Goal: Task Accomplishment & Management: Manage account settings

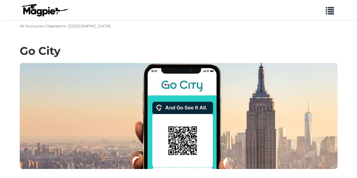
scroll to position [110, 0]
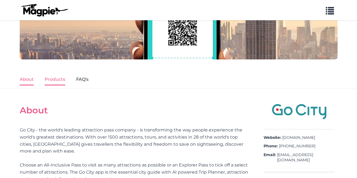
click at [58, 78] on link "Products" at bounding box center [55, 80] width 21 height 12
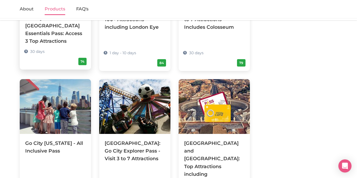
scroll to position [165, 0]
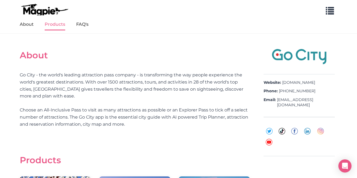
click at [132, 59] on h2 "About" at bounding box center [135, 55] width 230 height 10
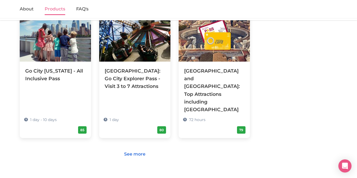
scroll to position [493, 0]
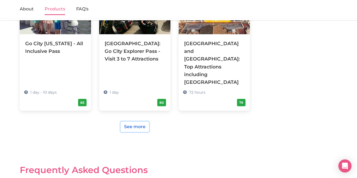
click at [132, 122] on link "See more" at bounding box center [135, 127] width 28 height 10
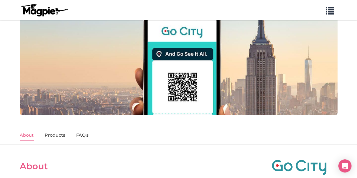
scroll to position [82, 0]
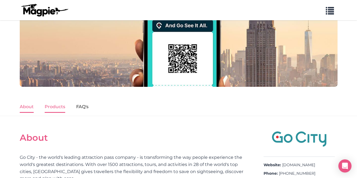
click at [62, 108] on link "Products" at bounding box center [55, 107] width 21 height 12
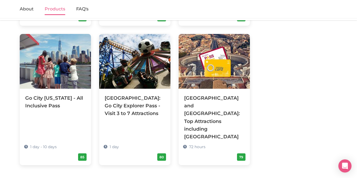
scroll to position [448, 0]
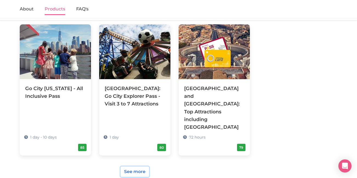
click at [141, 167] on link "See more" at bounding box center [135, 172] width 28 height 10
click at [25, 9] on link "About" at bounding box center [27, 10] width 14 height 12
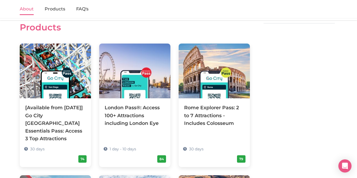
scroll to position [300, 0]
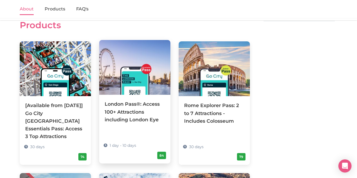
click at [122, 111] on div "London Pass®: Access 100+ Attractions including London Eye" at bounding box center [135, 111] width 60 height 23
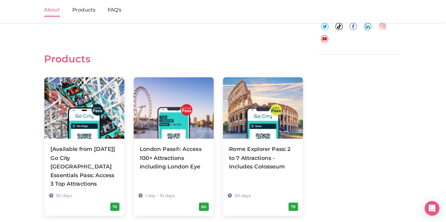
scroll to position [273, 0]
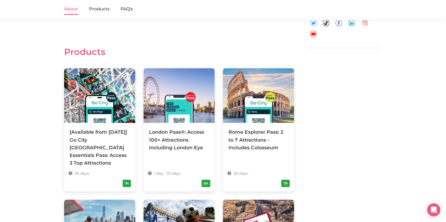
drag, startPoint x: 328, startPoint y: 0, endPoint x: 321, endPoint y: 73, distance: 73.2
click at [321, 73] on div "About Go City - the world's leading attraction pass company - is transforming t…" at bounding box center [223, 184] width 318 height 494
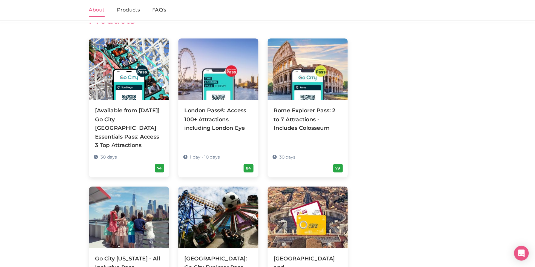
scroll to position [307, 0]
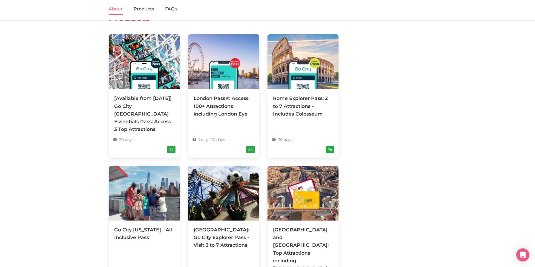
drag, startPoint x: 445, startPoint y: 0, endPoint x: 372, endPoint y: 130, distance: 148.9
click at [357, 130] on div "About Go City - the world's leading attraction pass company - is transforming t…" at bounding box center [268, 149] width 318 height 494
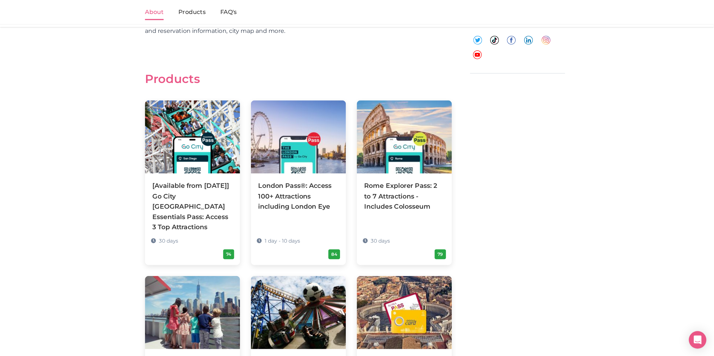
scroll to position [266, 0]
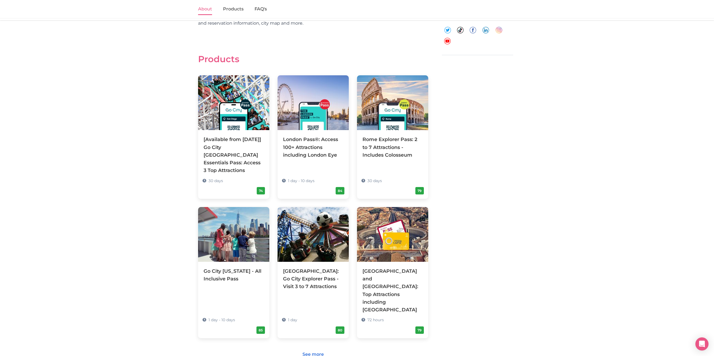
drag, startPoint x: 534, startPoint y: 0, endPoint x: 541, endPoint y: 95, distance: 95.4
click at [357, 95] on section "About Go City - the world's leading attraction pass company - is transforming t…" at bounding box center [357, 191] width 714 height 516
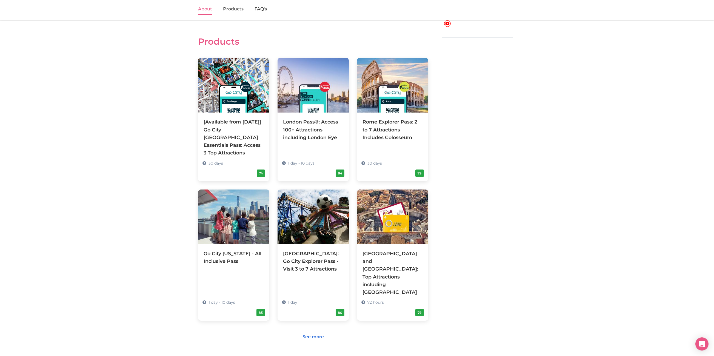
scroll to position [282, 0]
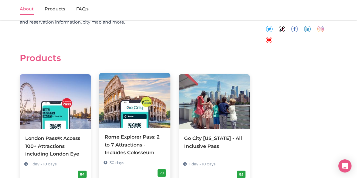
scroll to position [153, 0]
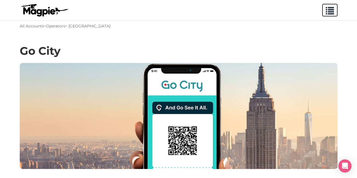
click at [330, 13] on span "button" at bounding box center [330, 9] width 8 height 8
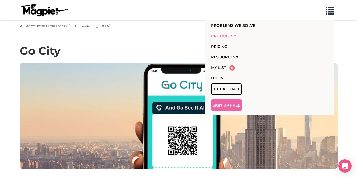
click at [234, 35] on link "Products" at bounding box center [259, 36] width 96 height 10
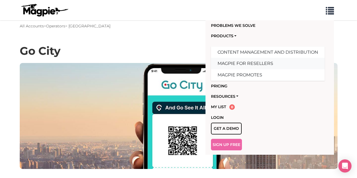
click at [232, 64] on link "Magpie for Resellers" at bounding box center [268, 64] width 114 height 12
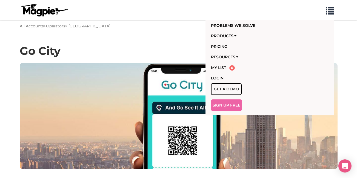
click at [188, 40] on div "Go City" at bounding box center [178, 49] width 357 height 27
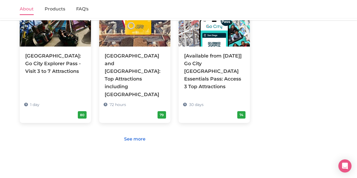
scroll to position [493, 0]
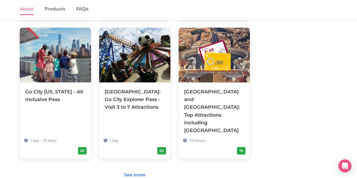
scroll to position [466, 0]
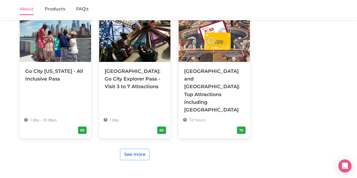
click at [136, 149] on link "See more" at bounding box center [135, 154] width 28 height 10
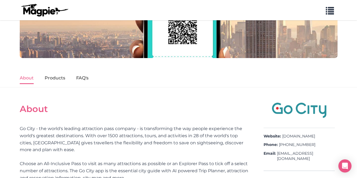
scroll to position [110, 0]
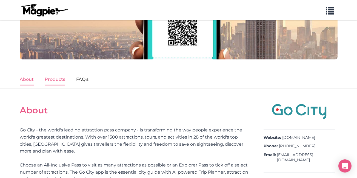
click at [57, 83] on link "Products" at bounding box center [55, 80] width 21 height 12
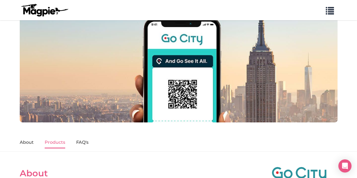
scroll to position [38, 0]
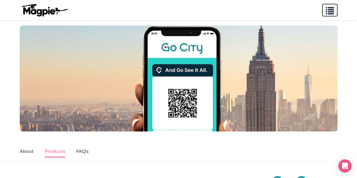
click at [331, 12] on span "button" at bounding box center [330, 9] width 8 height 8
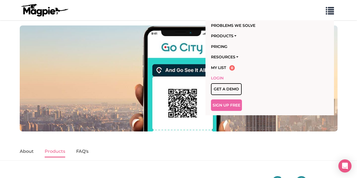
click at [221, 79] on link "Login" at bounding box center [259, 78] width 96 height 10
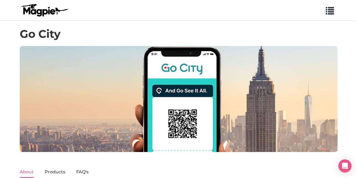
scroll to position [16, 0]
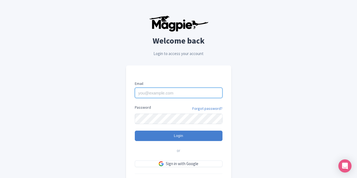
click at [199, 93] on input "Email" at bounding box center [179, 93] width 88 height 10
type input "[PERSON_NAME][EMAIL_ADDRESS][DOMAIN_NAME]"
